Goal: Information Seeking & Learning: Learn about a topic

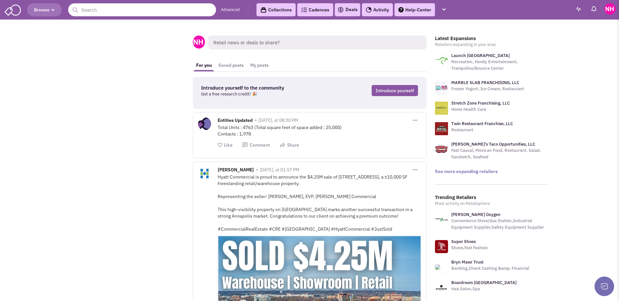
click at [231, 10] on link "Advanced" at bounding box center [230, 10] width 19 height 6
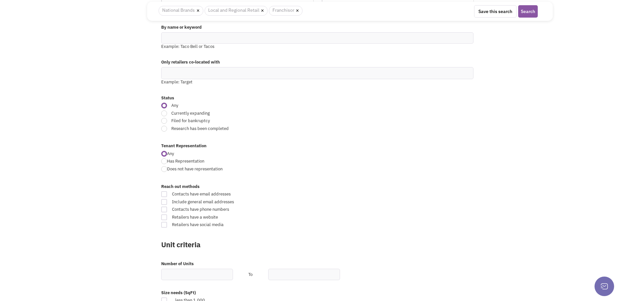
scroll to position [130, 0]
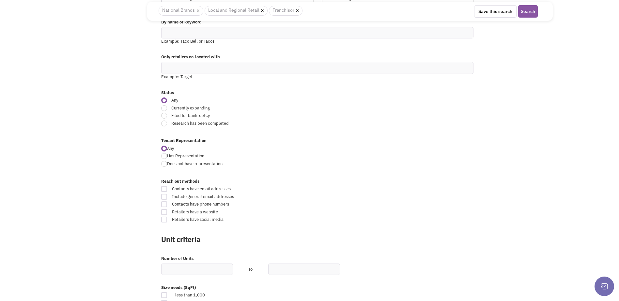
click at [195, 107] on span "Currently expanding" at bounding box center [268, 108] width 202 height 6
click at [369, 107] on input "Currently expanding" at bounding box center [371, 109] width 4 height 4
radio input "true"
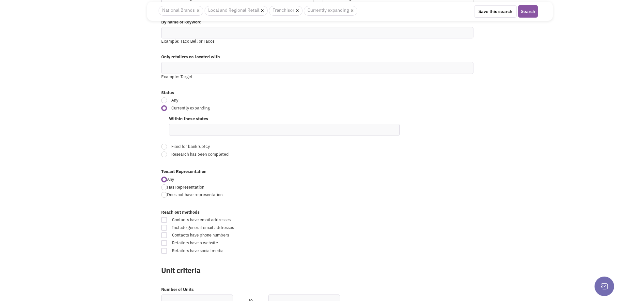
click at [227, 128] on ul at bounding box center [284, 129] width 230 height 11
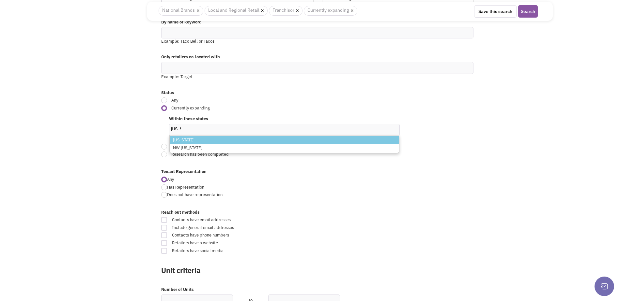
type input "ohio"
click at [227, 137] on li "Ohio" at bounding box center [284, 140] width 229 height 8
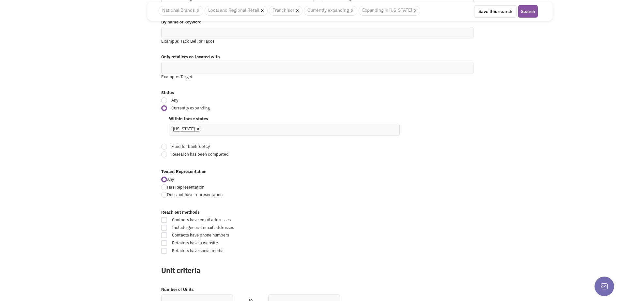
scroll to position [163, 0]
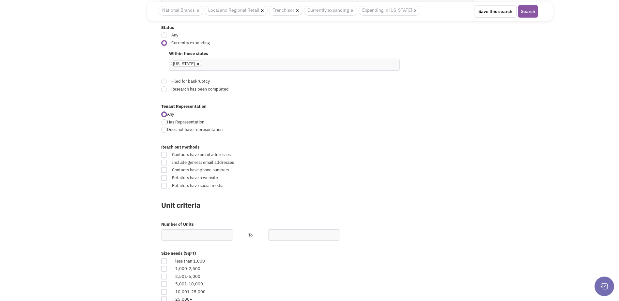
click at [200, 155] on span "Contacts have email addresses" at bounding box center [270, 155] width 204 height 6
click at [371, 155] on input "Contacts have email addresses" at bounding box center [373, 155] width 4 height 4
checkbox input "true"
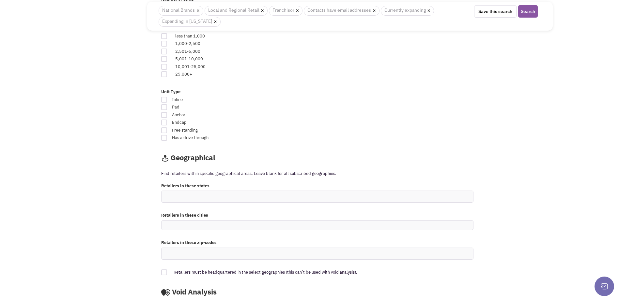
scroll to position [434, 0]
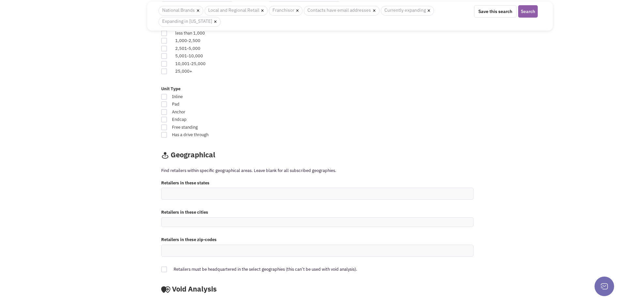
click at [528, 10] on button "Search" at bounding box center [528, 11] width 20 height 12
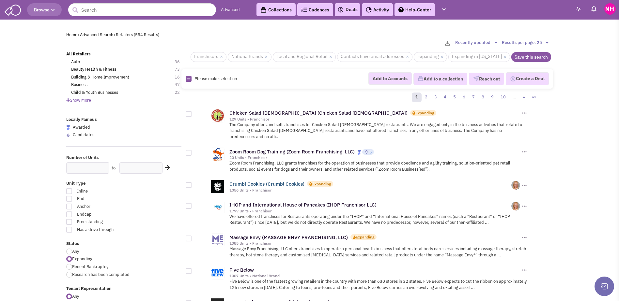
click at [296, 181] on link "Crumbl Cookies (Crumbl Cookies)" at bounding box center [266, 184] width 75 height 6
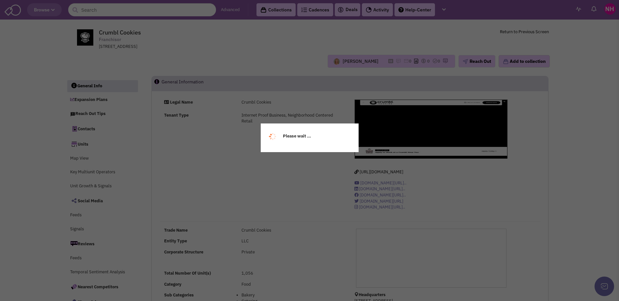
select select
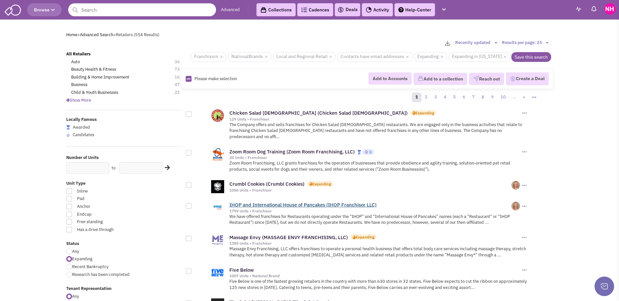
click at [271, 202] on link "IHOP and International House of Pancakes (IHOP Franchisor LLC)" at bounding box center [302, 205] width 147 height 6
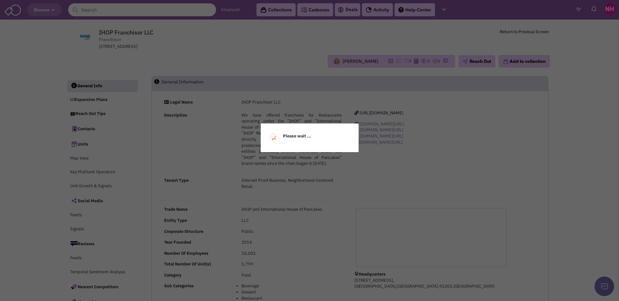
select select
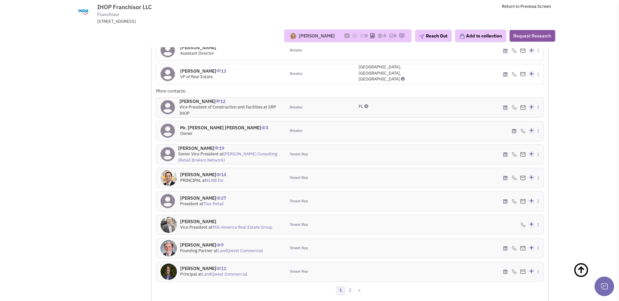
scroll to position [653, 0]
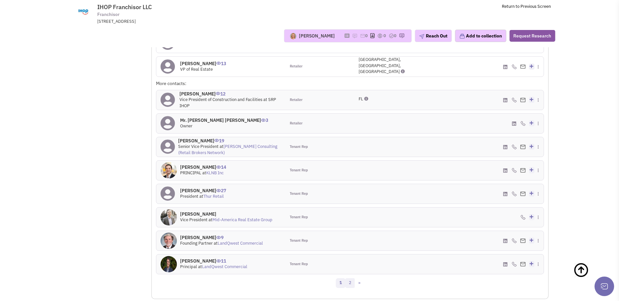
click at [348, 284] on link "2" at bounding box center [350, 283] width 10 height 10
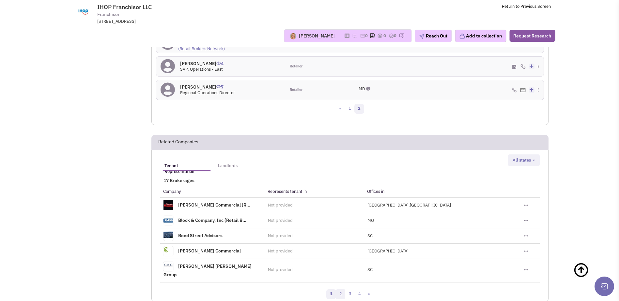
click at [340, 290] on link "2" at bounding box center [341, 295] width 10 height 10
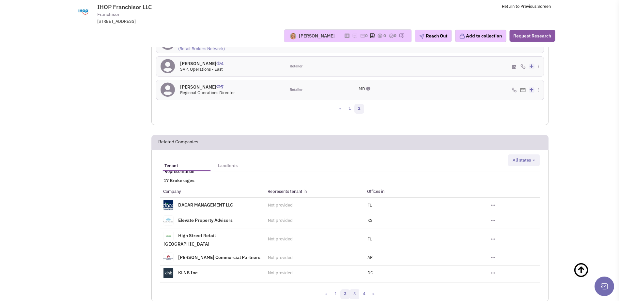
click at [352, 290] on link "3" at bounding box center [355, 295] width 10 height 10
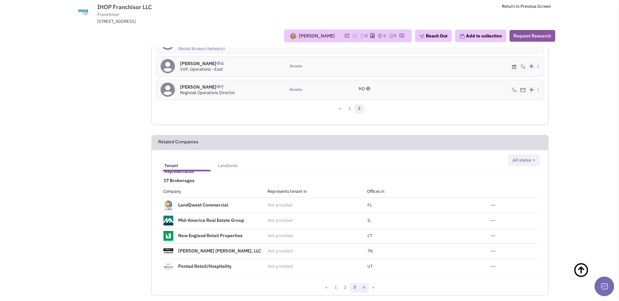
click at [363, 289] on link "4" at bounding box center [364, 288] width 10 height 10
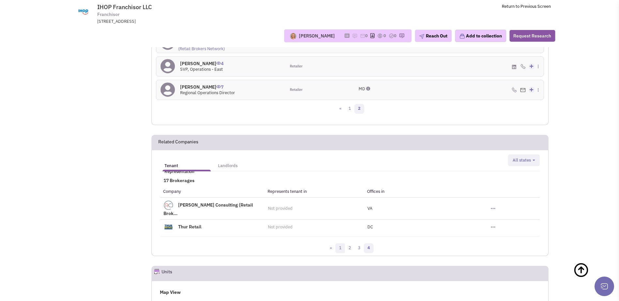
click at [341, 244] on link "1" at bounding box center [340, 249] width 10 height 10
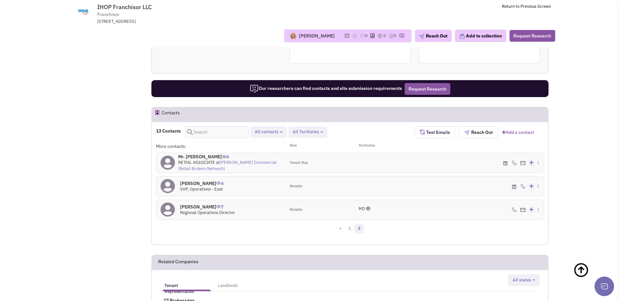
scroll to position [522, 0]
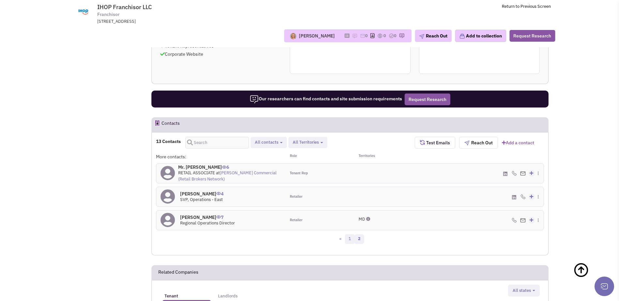
click at [347, 239] on link "1" at bounding box center [350, 239] width 10 height 10
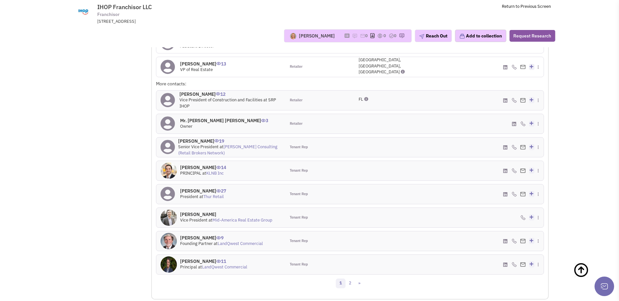
scroll to position [653, 0]
click at [349, 281] on link "2" at bounding box center [350, 283] width 10 height 10
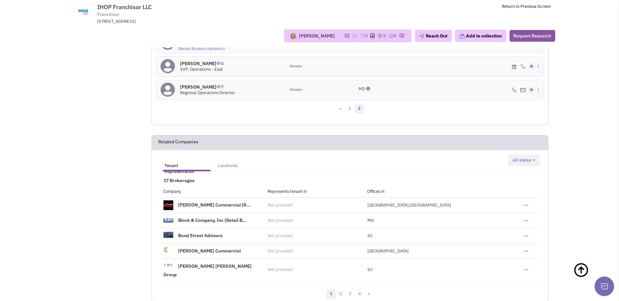
scroll to position [620, 0]
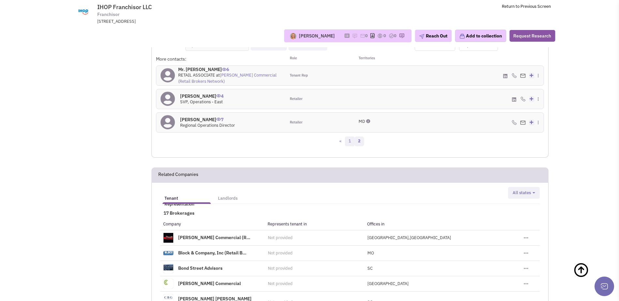
click at [347, 143] on link "1" at bounding box center [350, 142] width 10 height 10
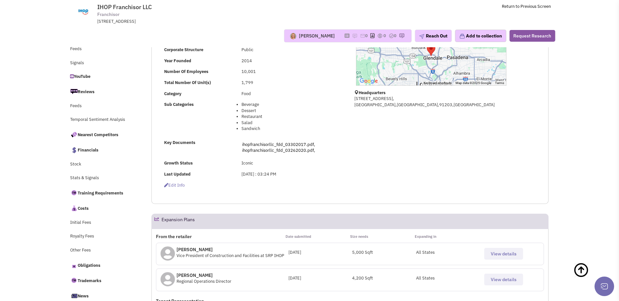
scroll to position [0, 0]
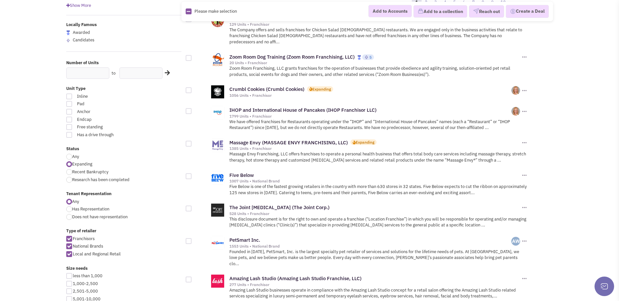
scroll to position [98, 0]
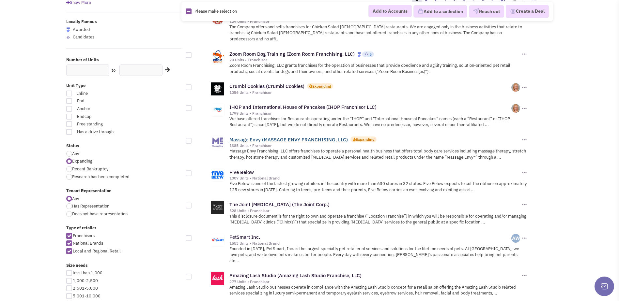
click at [328, 137] on link "Massage Envy (MASSAGE ENVY FRANCHISING, LLC)" at bounding box center [288, 140] width 118 height 6
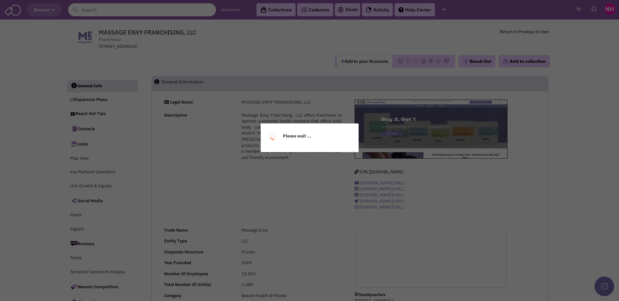
select select
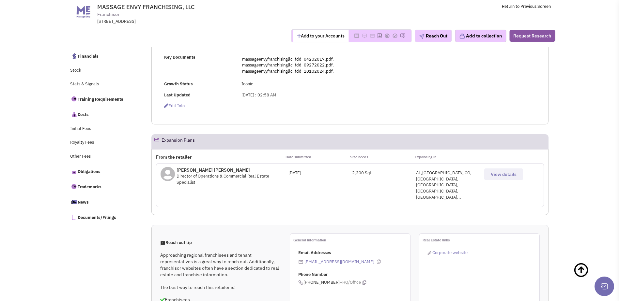
scroll to position [242, 0]
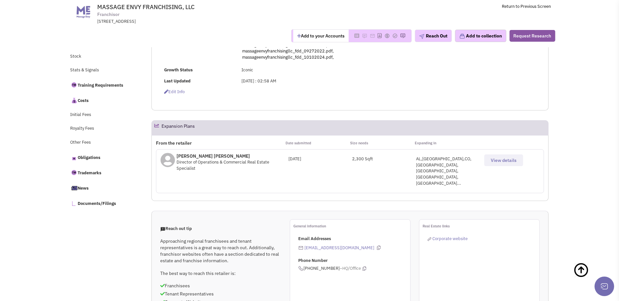
click at [501, 163] on span "View details" at bounding box center [503, 160] width 26 height 6
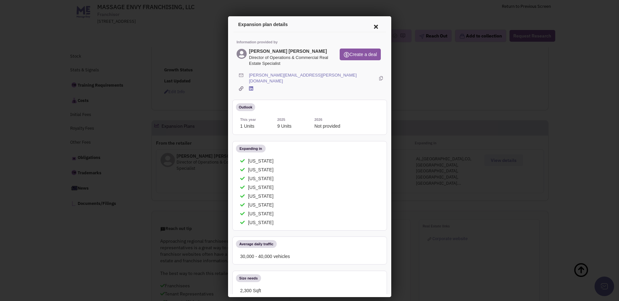
scroll to position [0, 0]
click at [370, 27] on icon at bounding box center [374, 26] width 14 height 16
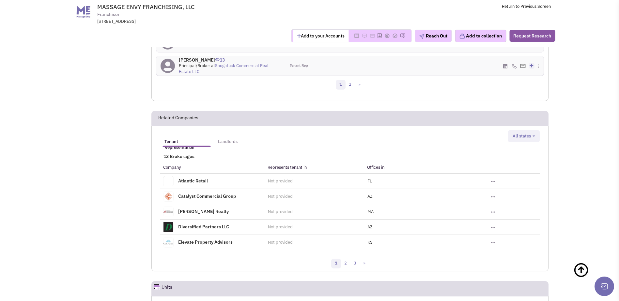
scroll to position [830, 0]
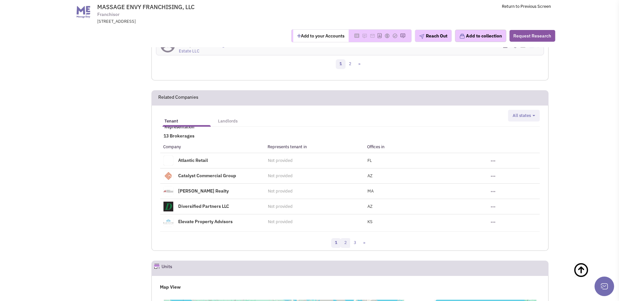
click at [347, 238] on link "2" at bounding box center [345, 243] width 10 height 10
click at [356, 238] on link "3" at bounding box center [359, 243] width 10 height 10
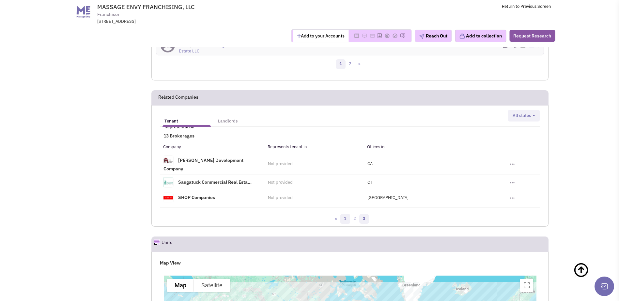
click at [343, 214] on link "1" at bounding box center [345, 219] width 10 height 10
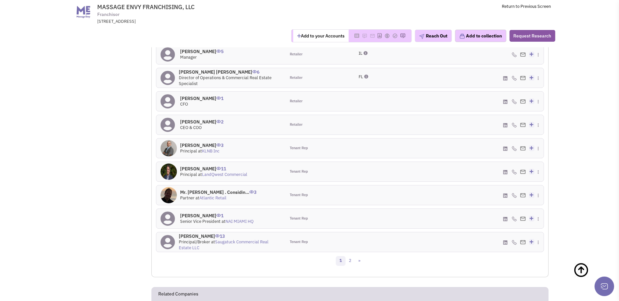
scroll to position [634, 0]
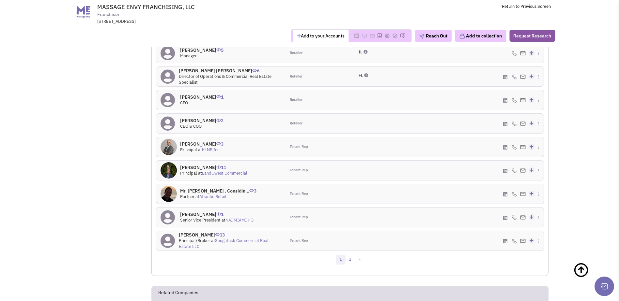
click at [200, 165] on h4 "[PERSON_NAME] 11" at bounding box center [213, 168] width 67 height 6
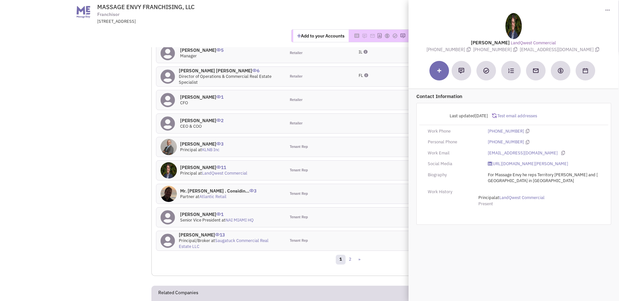
click at [348, 160] on div "[PERSON_NAME] 11 Principal at [GEOGRAPHIC_DATA] Commercial Tenant Rep" at bounding box center [350, 170] width 388 height 20
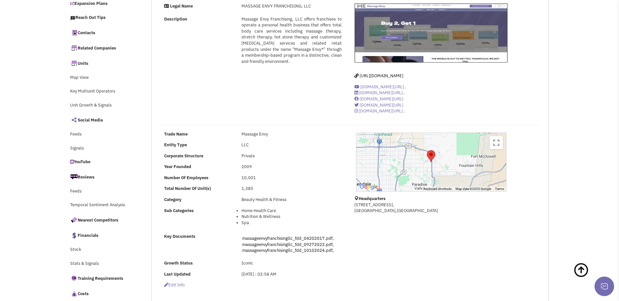
scroll to position [0, 0]
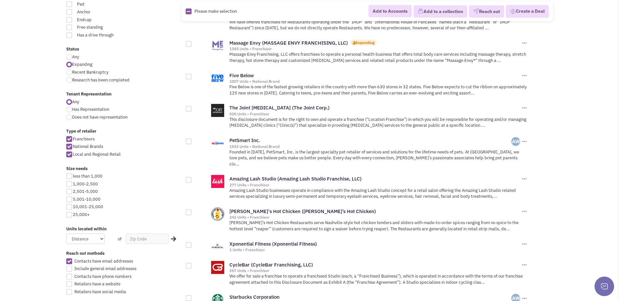
scroll to position [196, 0]
